Goal: Task Accomplishment & Management: Use online tool/utility

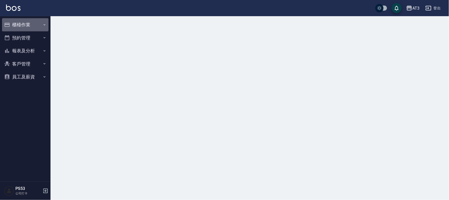
click at [17, 27] on button "櫃檯作業" at bounding box center [25, 24] width 46 height 13
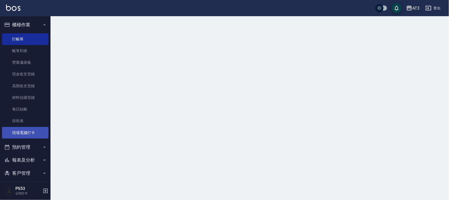
click at [27, 133] on link "現場電腦打卡" at bounding box center [25, 133] width 46 height 12
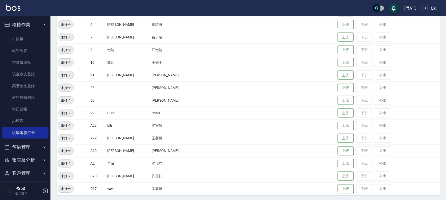
scroll to position [166, 0]
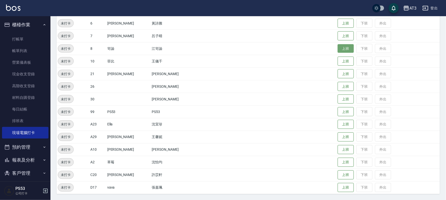
click at [338, 47] on button "上班" at bounding box center [346, 48] width 16 height 9
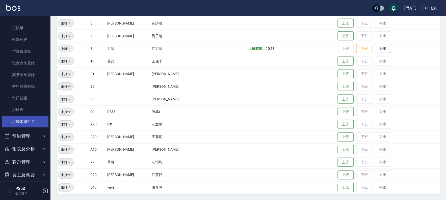
scroll to position [17, 0]
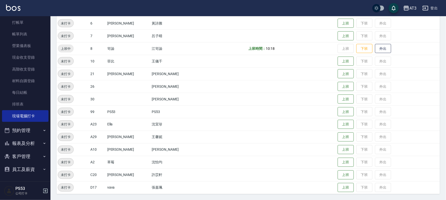
click at [24, 143] on button "報表及分析" at bounding box center [25, 143] width 46 height 13
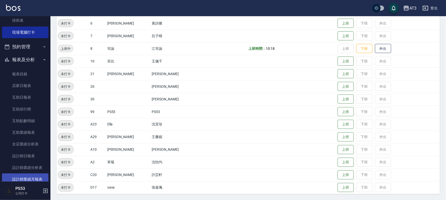
scroll to position [101, 0]
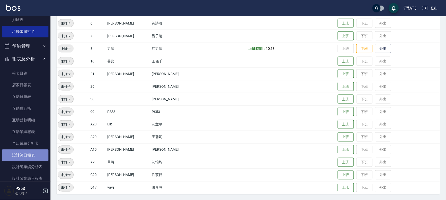
click at [30, 155] on link "設計師日報表" at bounding box center [25, 155] width 46 height 12
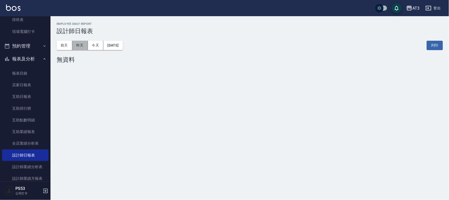
click at [81, 47] on button "昨天" at bounding box center [80, 45] width 16 height 9
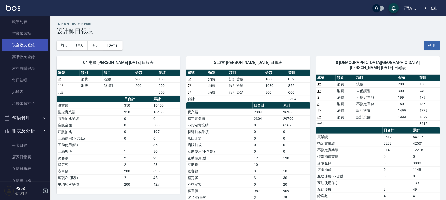
scroll to position [4, 0]
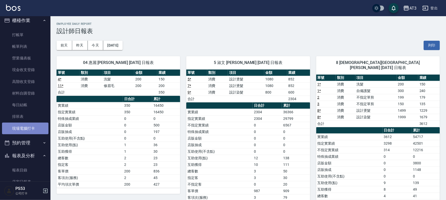
click at [27, 125] on link "現場電腦打卡" at bounding box center [25, 129] width 46 height 12
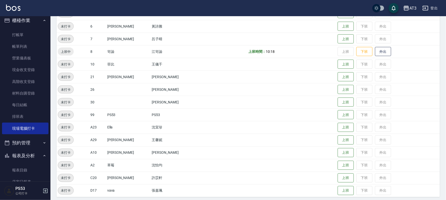
scroll to position [166, 0]
